Goal: Information Seeking & Learning: Learn about a topic

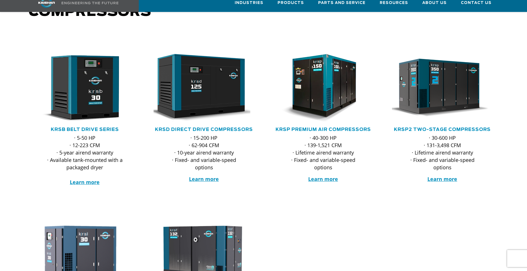
scroll to position [85, 0]
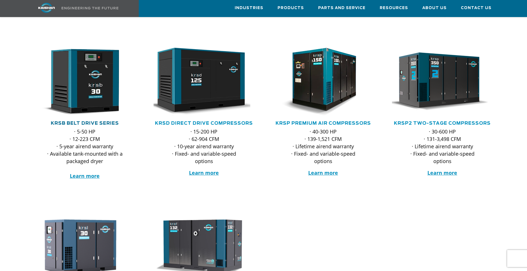
click at [83, 121] on link "KRSB Belt Drive Series" at bounding box center [85, 123] width 68 height 5
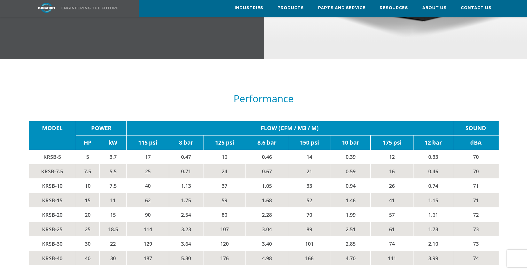
scroll to position [852, 0]
